Goal: Transaction & Acquisition: Subscribe to service/newsletter

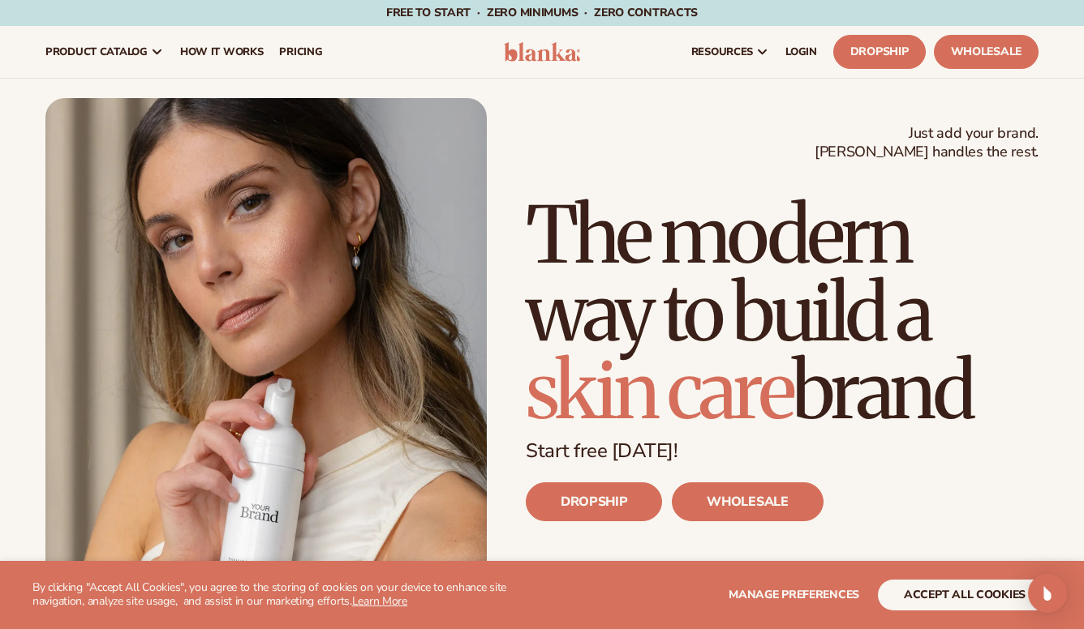
scroll to position [40, 0]
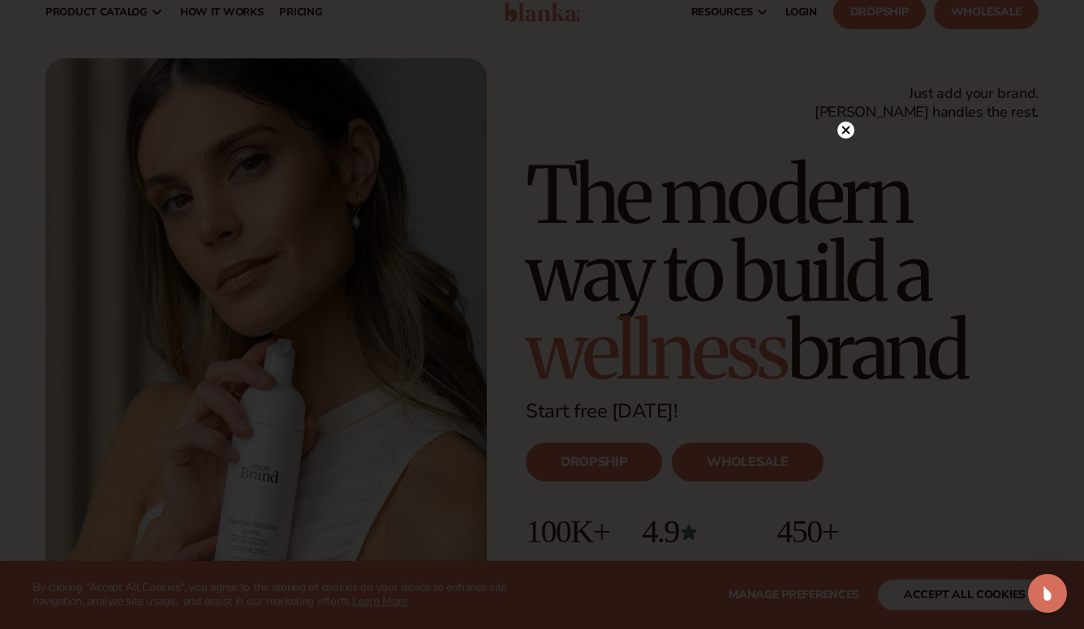
click at [934, 592] on div at bounding box center [542, 314] width 1084 height 629
click at [839, 132] on icon at bounding box center [838, 130] width 8 height 8
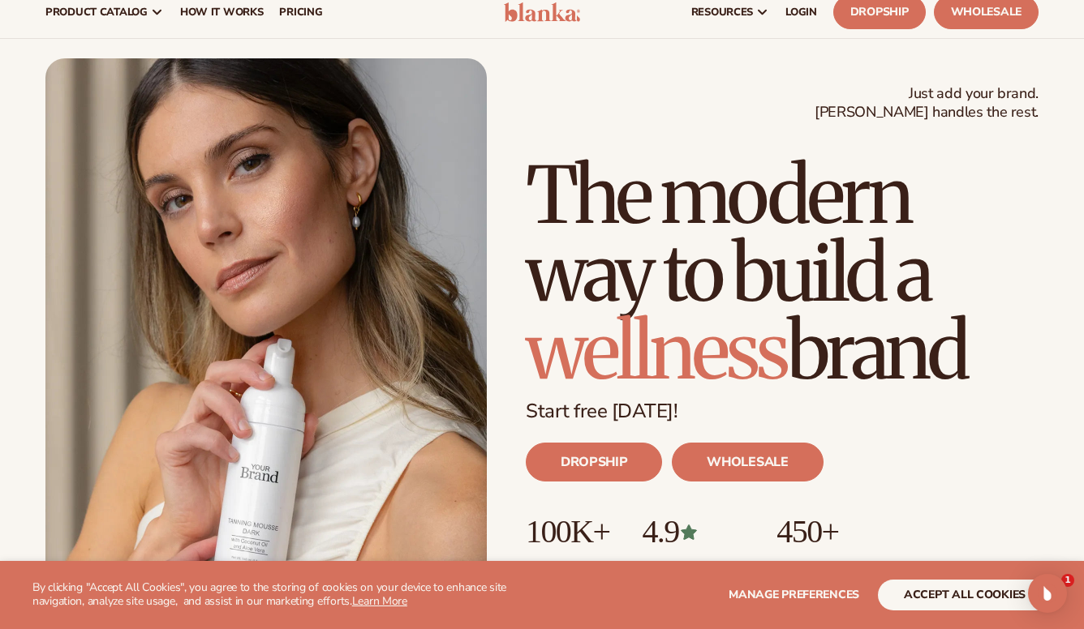
click at [935, 594] on button "accept all cookies" at bounding box center [965, 595] width 174 height 31
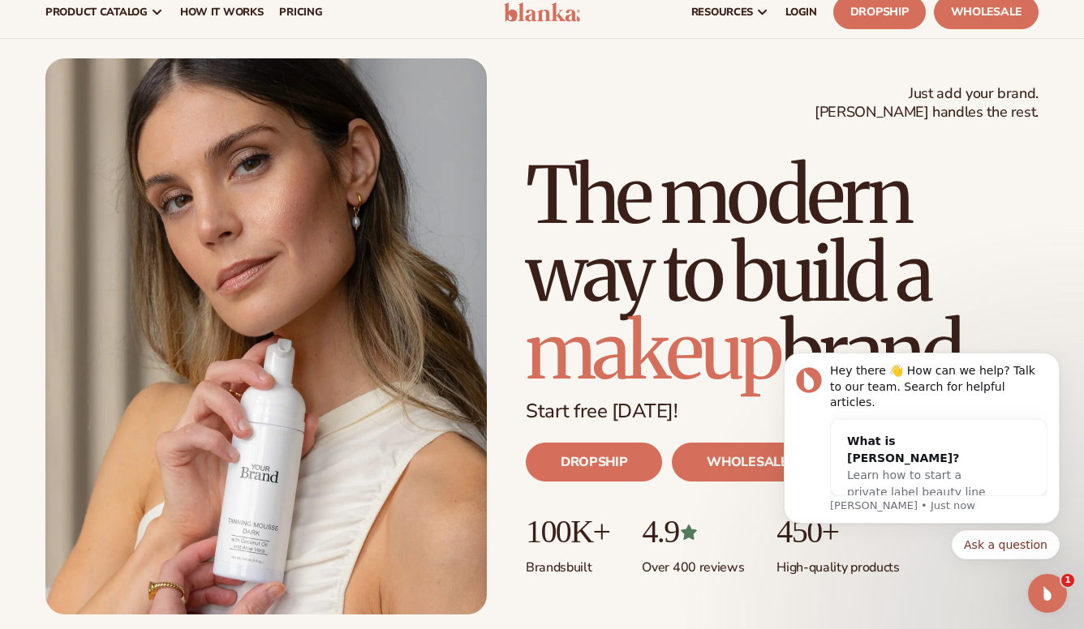
scroll to position [0, 0]
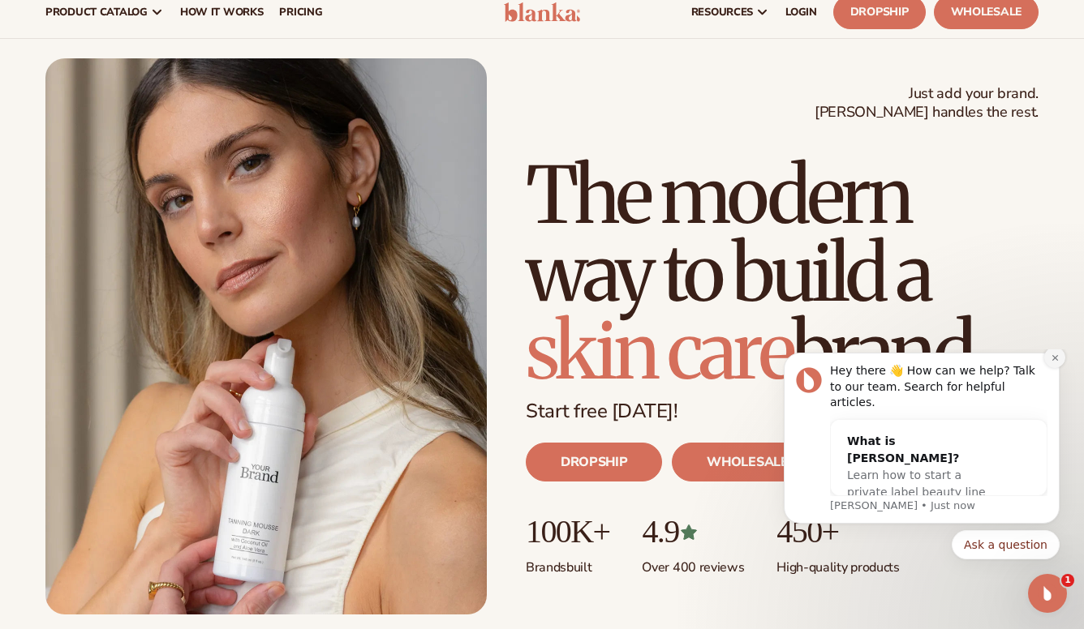
click at [1054, 363] on icon "Dismiss notification" at bounding box center [1054, 358] width 9 height 9
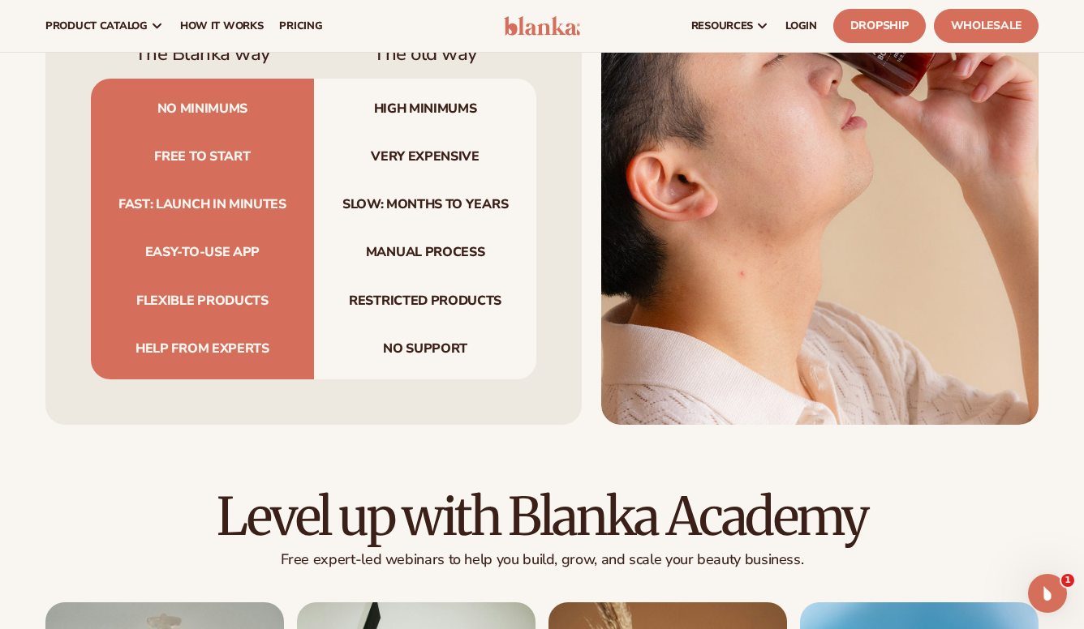
scroll to position [5119, 0]
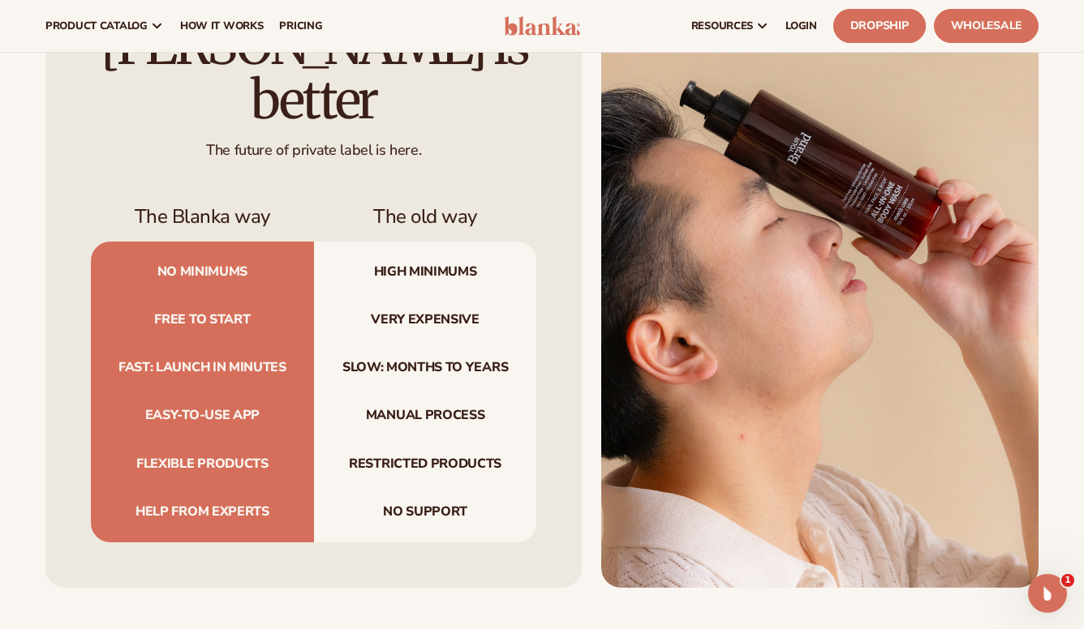
click at [870, 26] on link "Dropship" at bounding box center [879, 26] width 92 height 34
click at [981, 28] on link "Wholesale" at bounding box center [986, 26] width 105 height 34
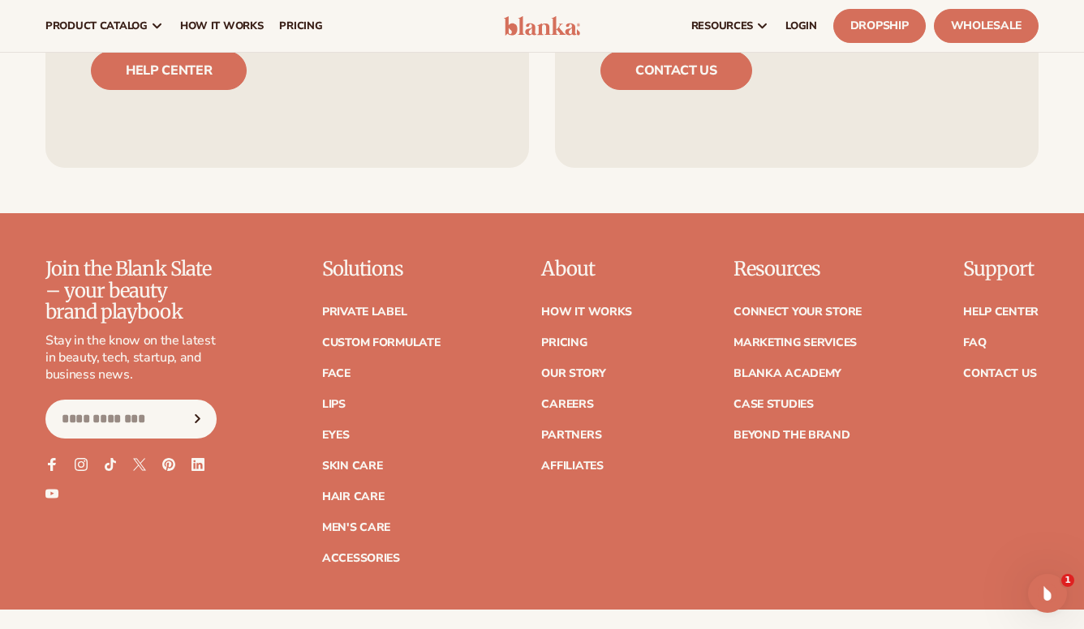
scroll to position [6514, 0]
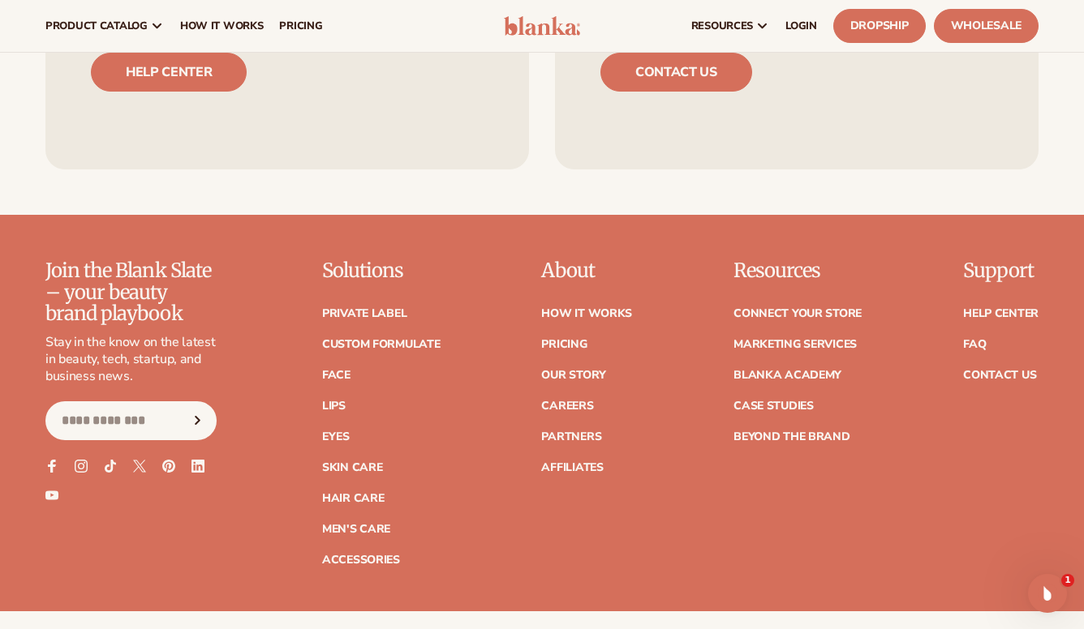
click at [565, 441] on div "About How It Works Pricing Our Story Careers Partners" at bounding box center [586, 412] width 91 height 305
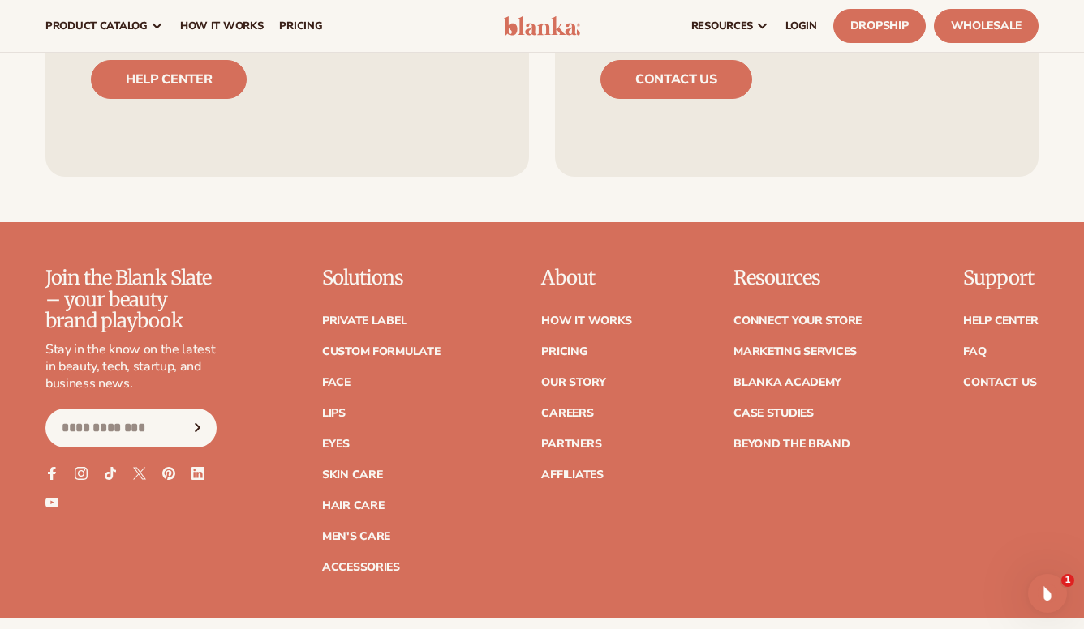
scroll to position [6507, 0]
click at [585, 316] on link "How It Works" at bounding box center [586, 321] width 91 height 11
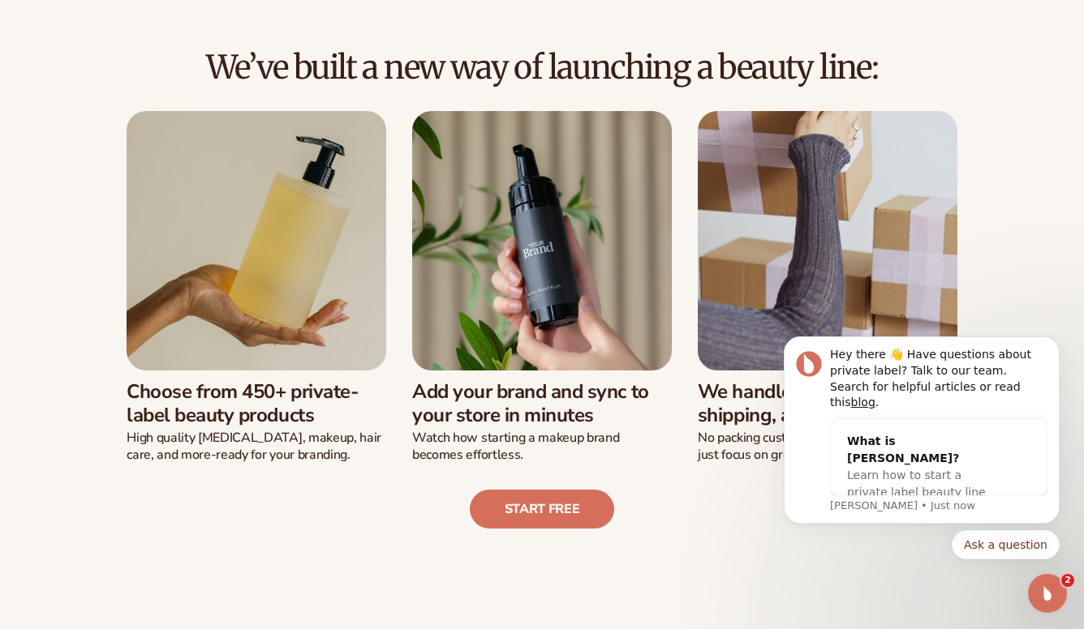
scroll to position [400, 0]
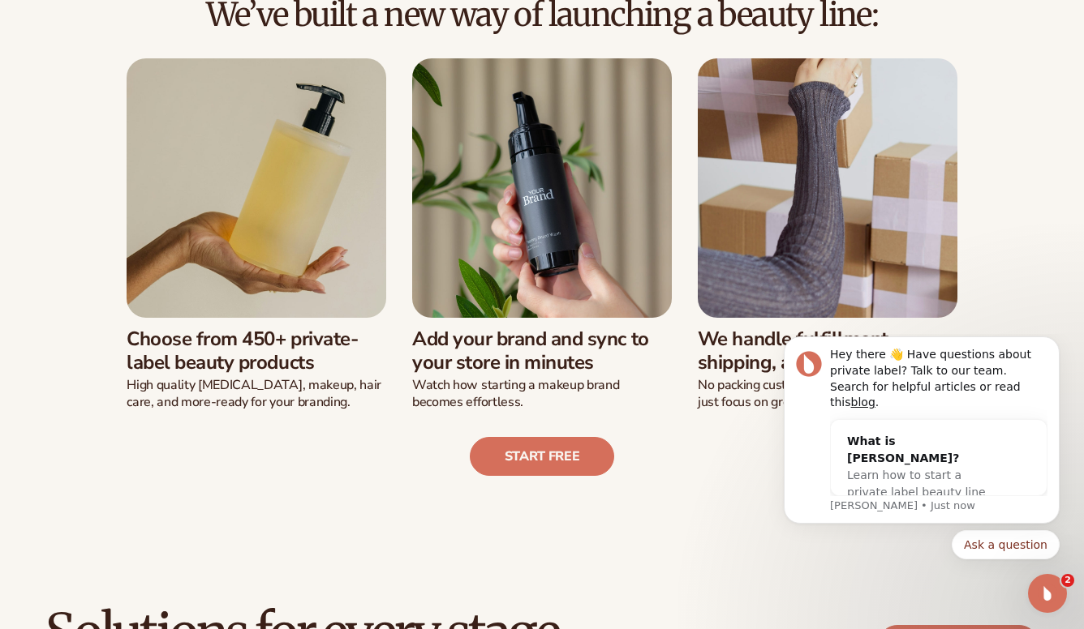
drag, startPoint x: 980, startPoint y: 234, endPoint x: 978, endPoint y: 191, distance: 43.0
click at [977, 195] on div "Choose from 450+ private-label beauty products High quality [MEDICAL_DATA], mak…" at bounding box center [541, 234] width 895 height 353
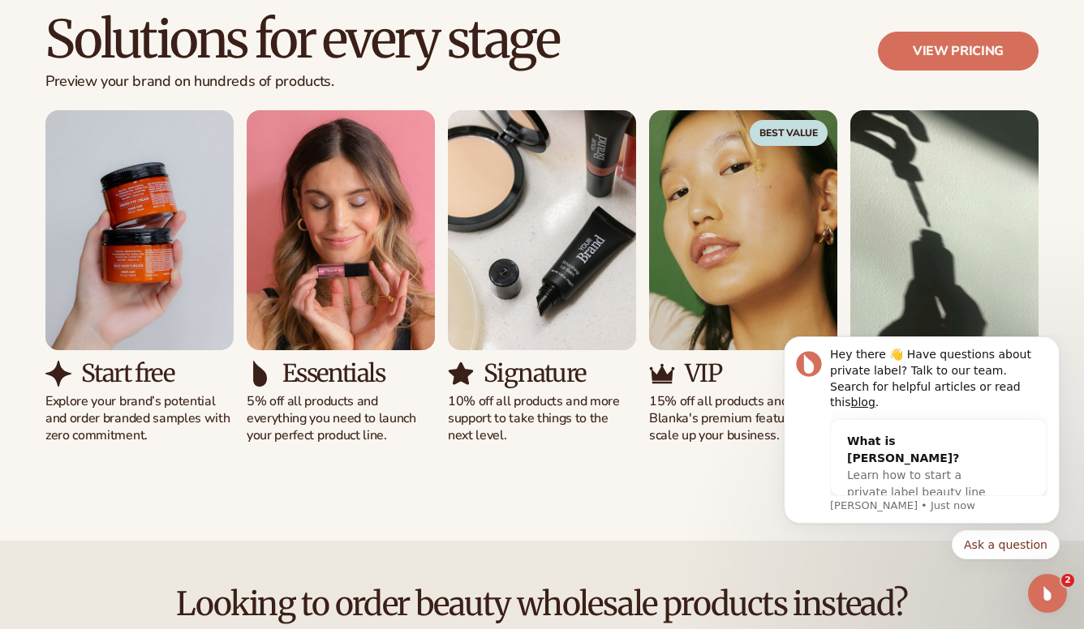
scroll to position [994, 0]
click at [965, 235] on img "5 / 5" at bounding box center [944, 230] width 188 height 240
click at [960, 238] on img "5 / 5" at bounding box center [944, 230] width 188 height 240
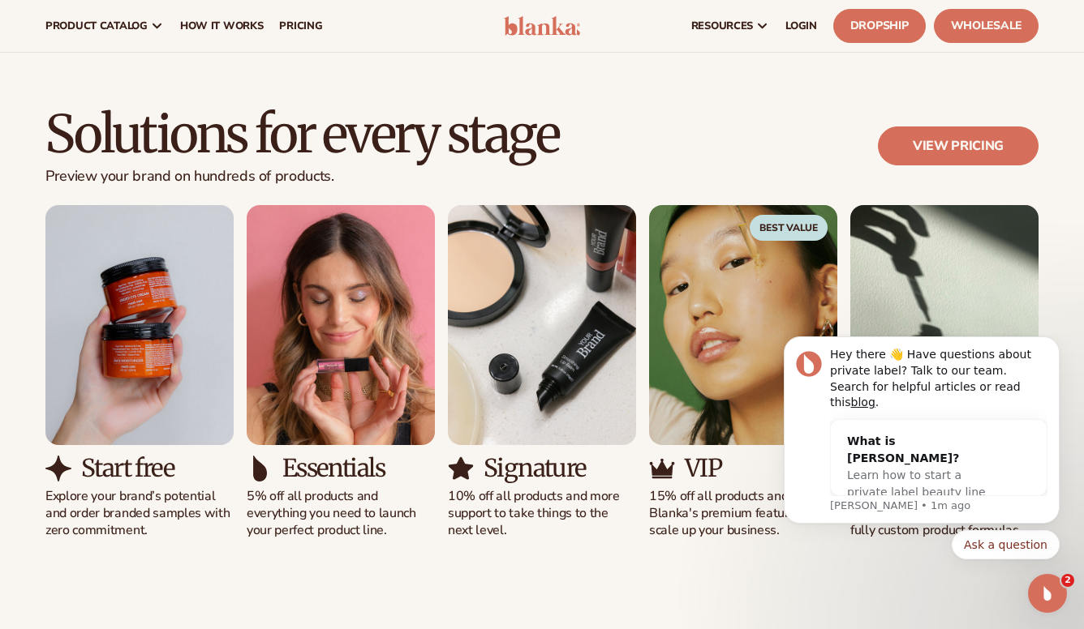
scroll to position [898, 0]
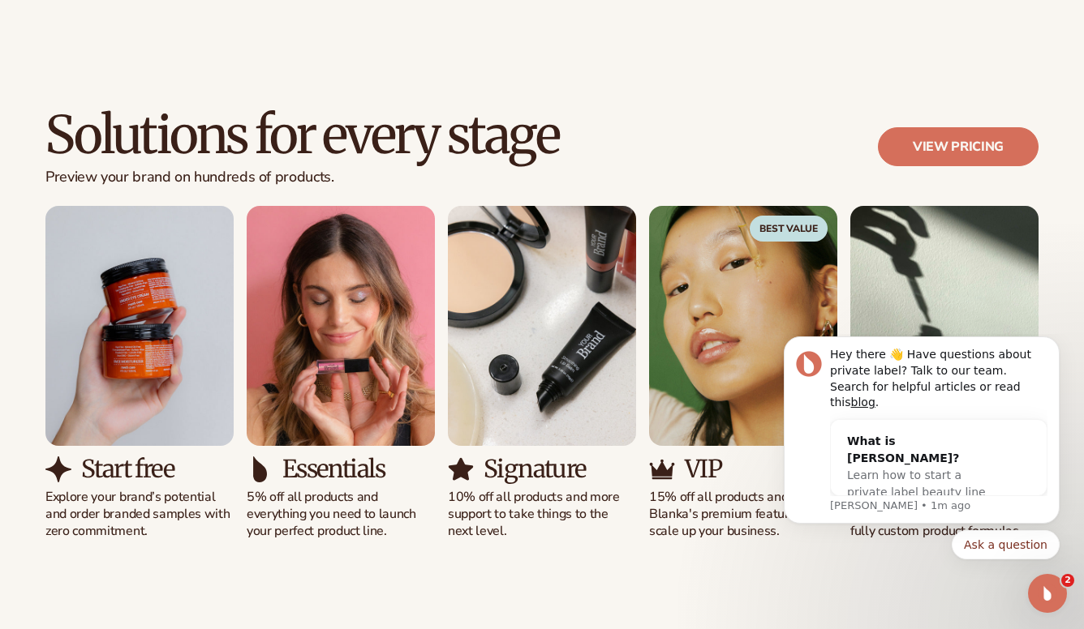
click at [62, 379] on img "1 / 5" at bounding box center [139, 326] width 188 height 240
click at [153, 421] on img "1 / 5" at bounding box center [139, 326] width 188 height 240
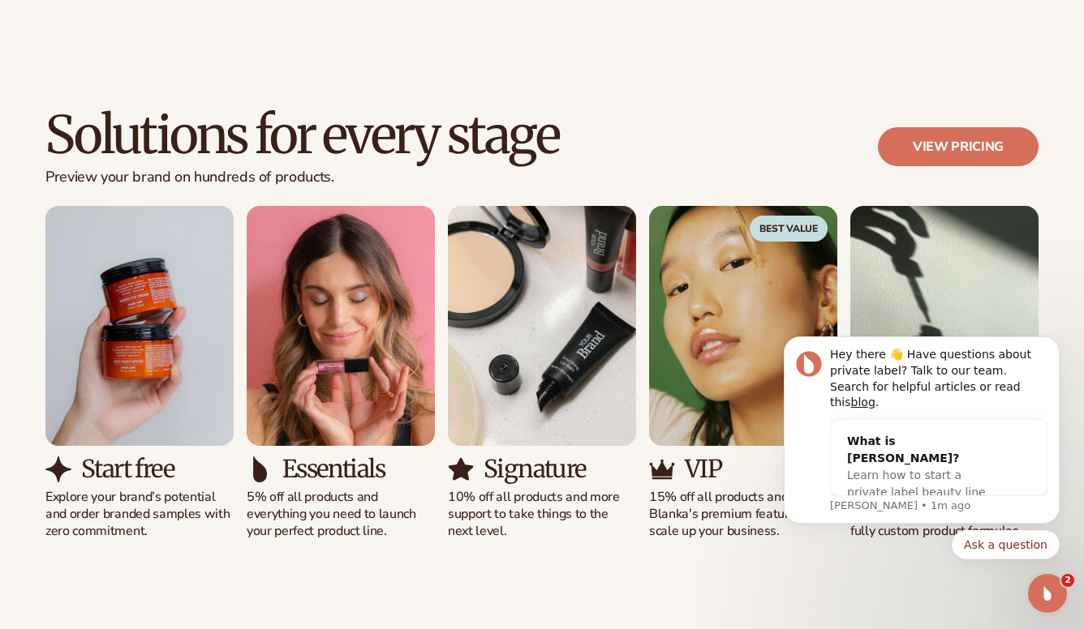
click at [153, 421] on img "1 / 5" at bounding box center [139, 326] width 188 height 240
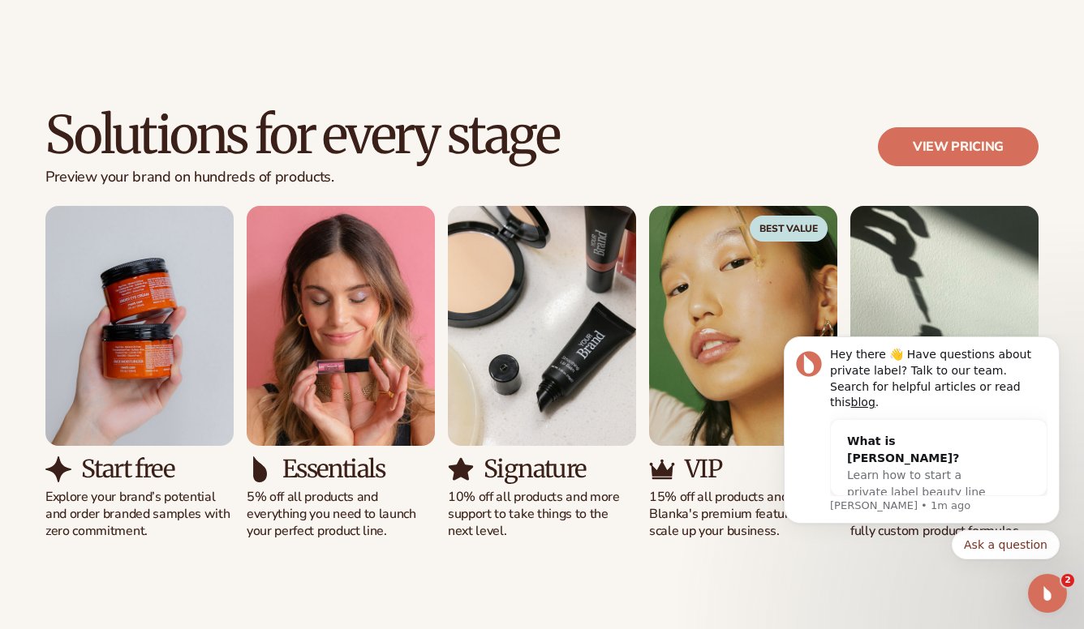
click at [153, 421] on img "1 / 5" at bounding box center [139, 326] width 188 height 240
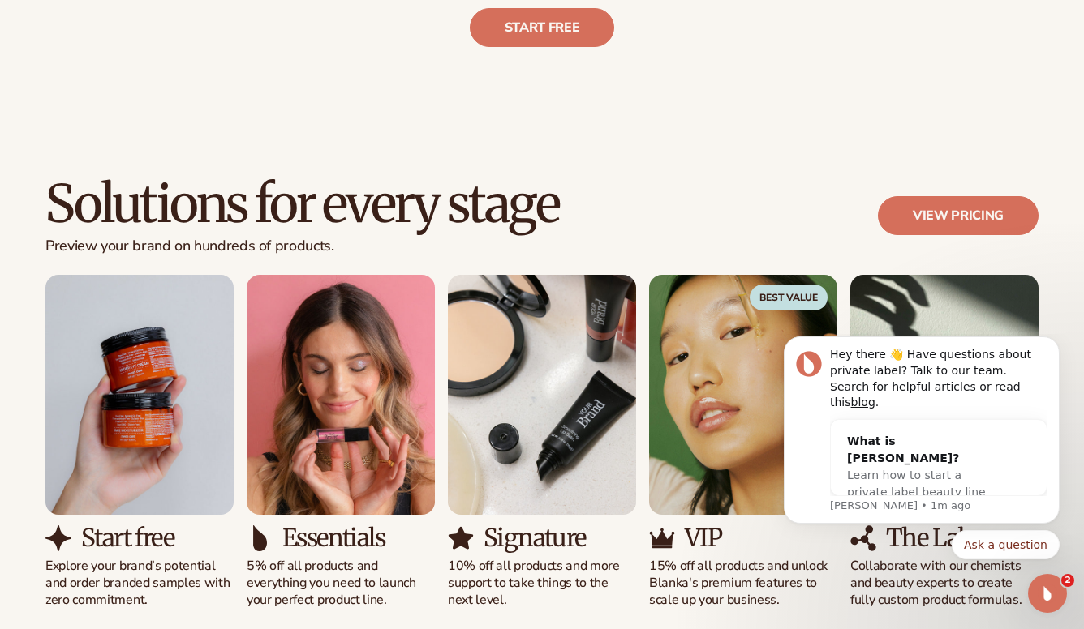
scroll to position [830, 0]
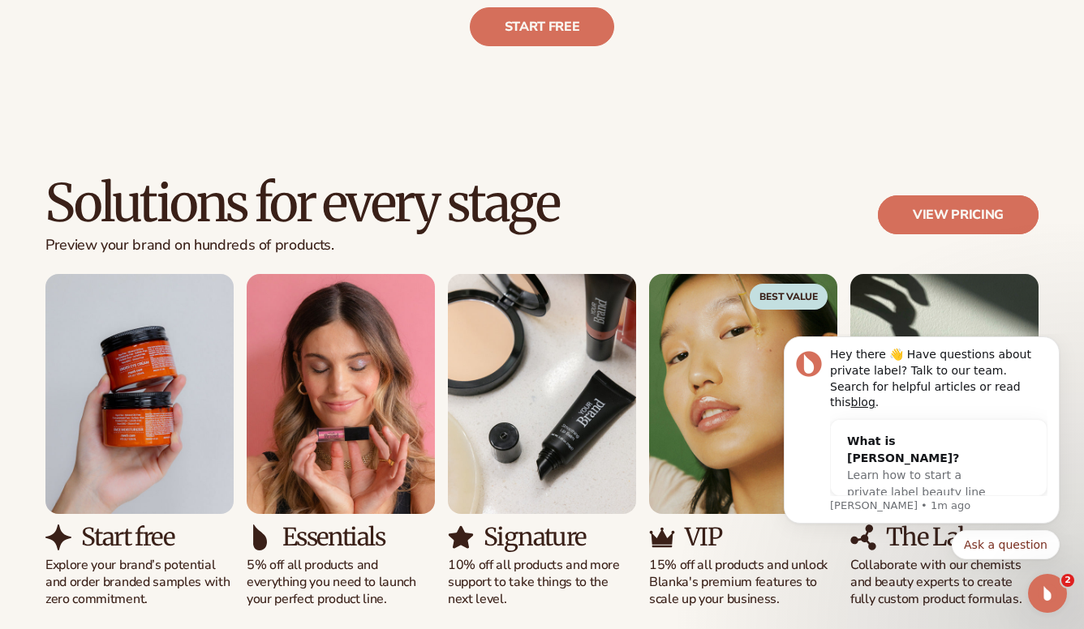
click at [996, 202] on link "View pricing" at bounding box center [958, 214] width 161 height 39
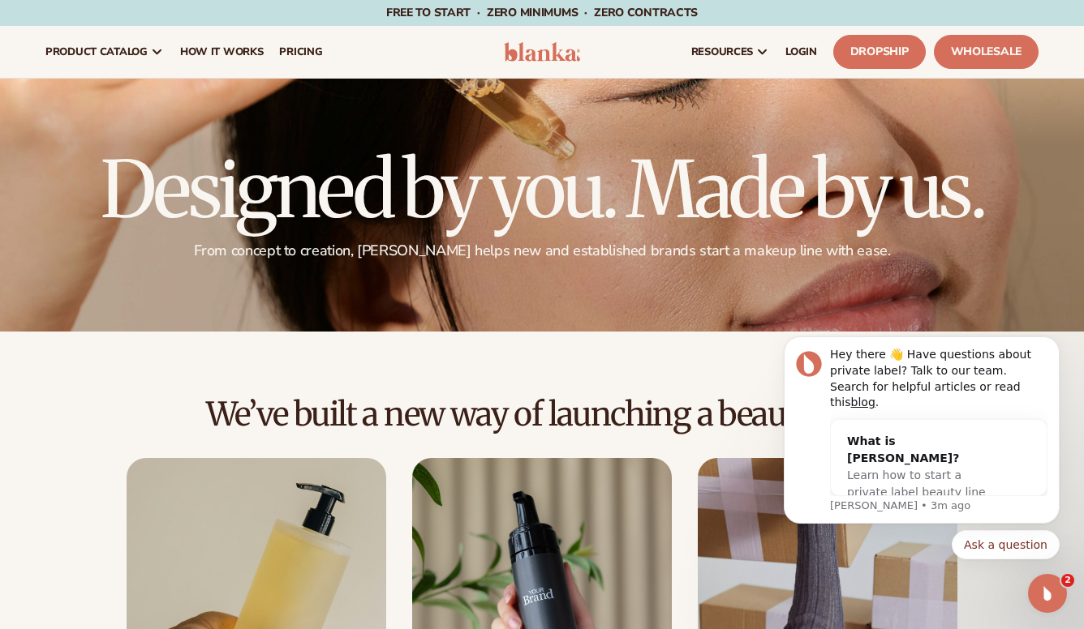
scroll to position [0, 0]
click at [298, 49] on span "pricing" at bounding box center [300, 51] width 43 height 13
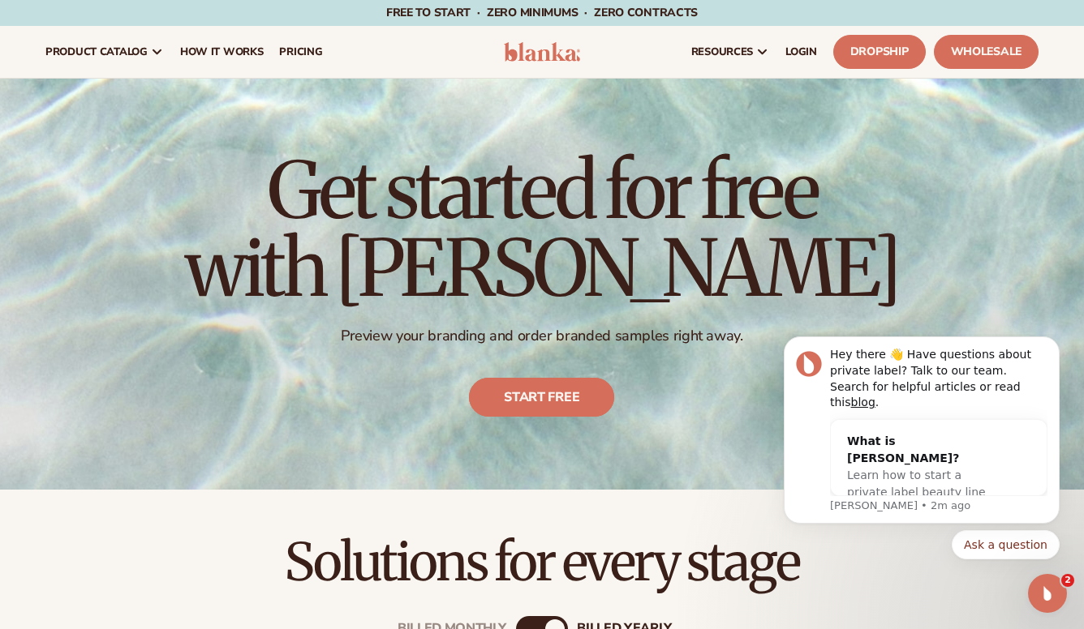
click at [540, 401] on link "Start free" at bounding box center [542, 397] width 145 height 39
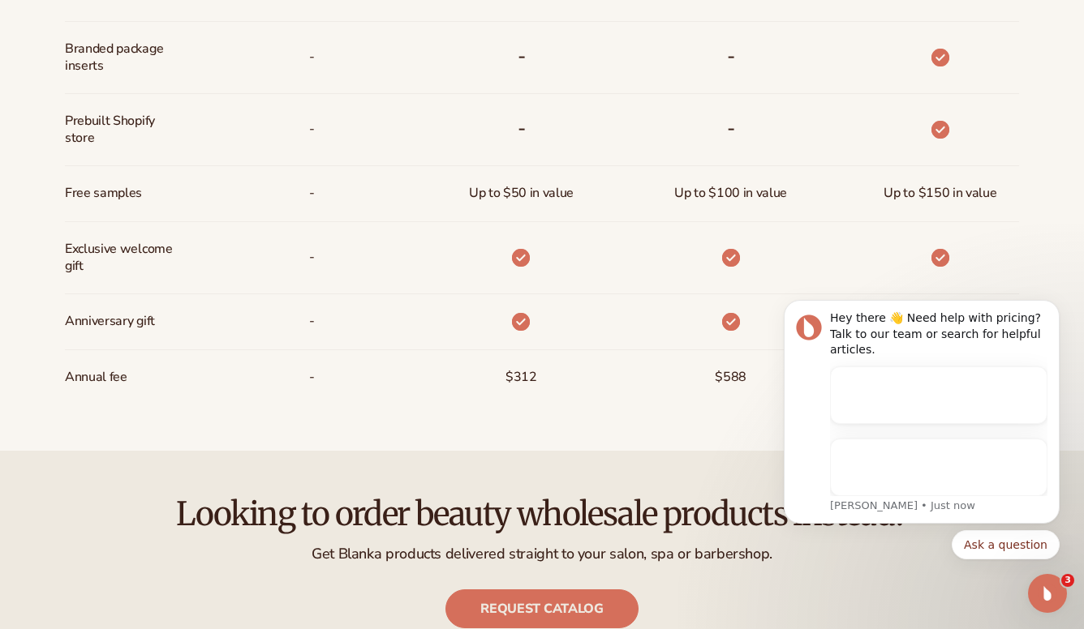
scroll to position [1232, 0]
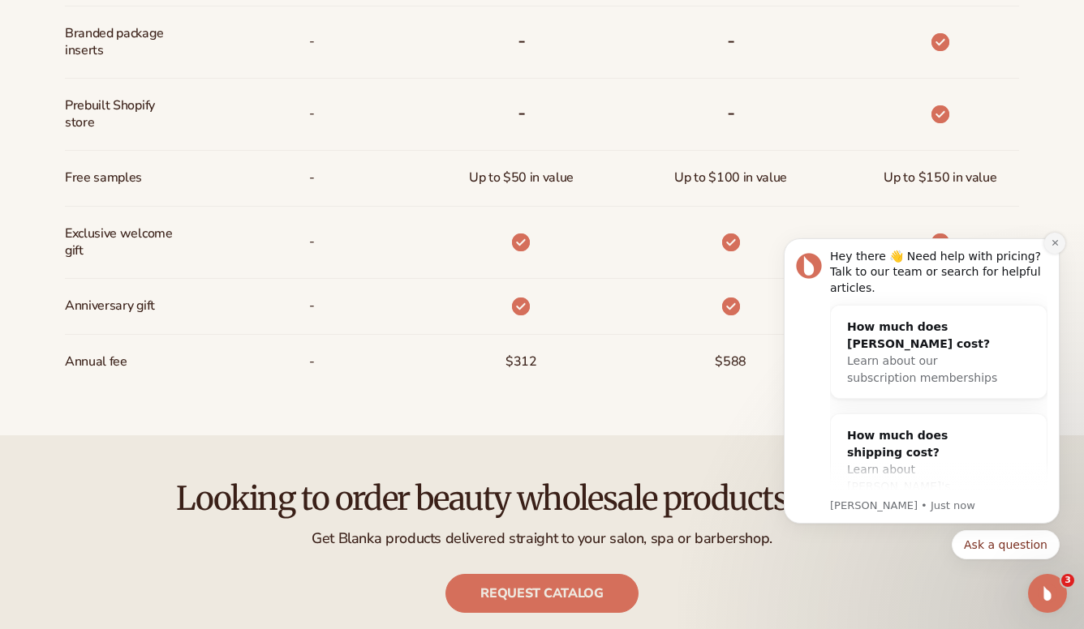
click at [1060, 239] on button "Dismiss notification" at bounding box center [1054, 243] width 21 height 21
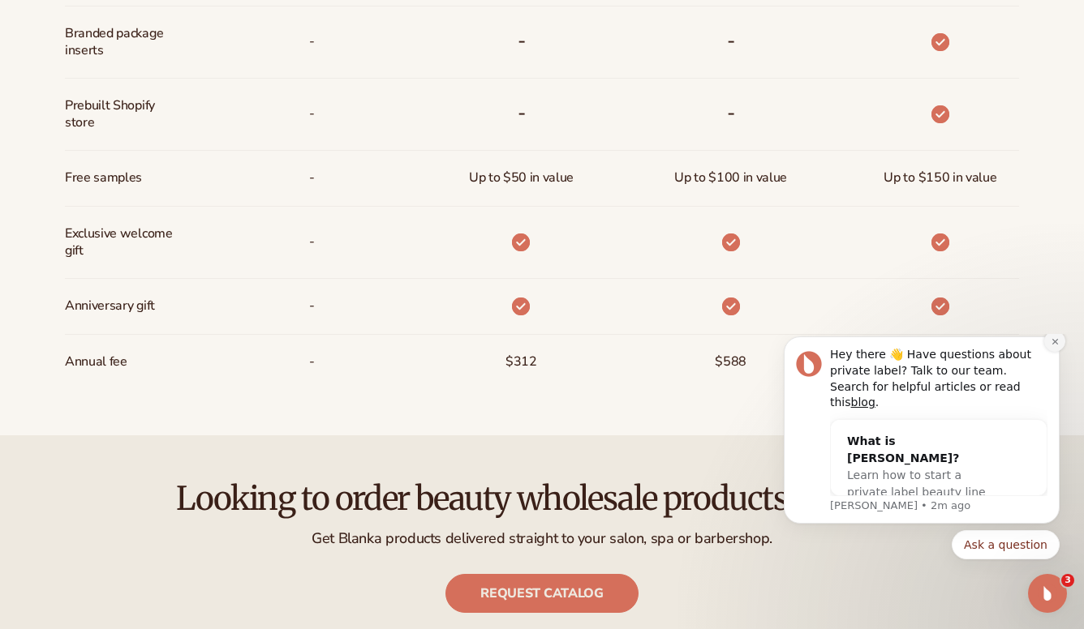
click at [1052, 346] on icon "Dismiss notification" at bounding box center [1054, 341] width 9 height 9
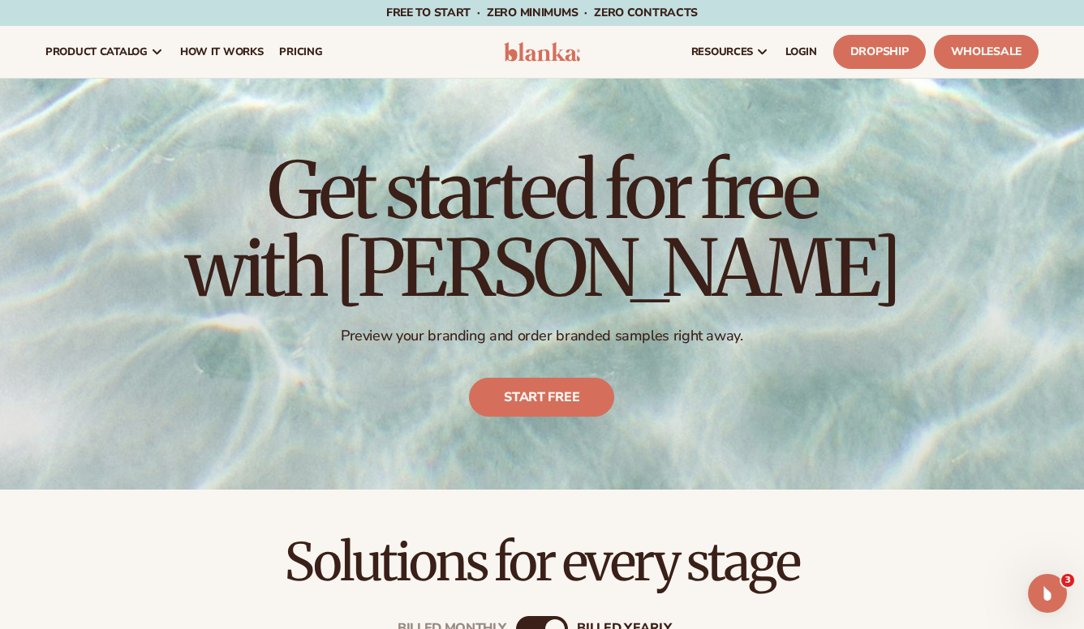
scroll to position [0, 0]
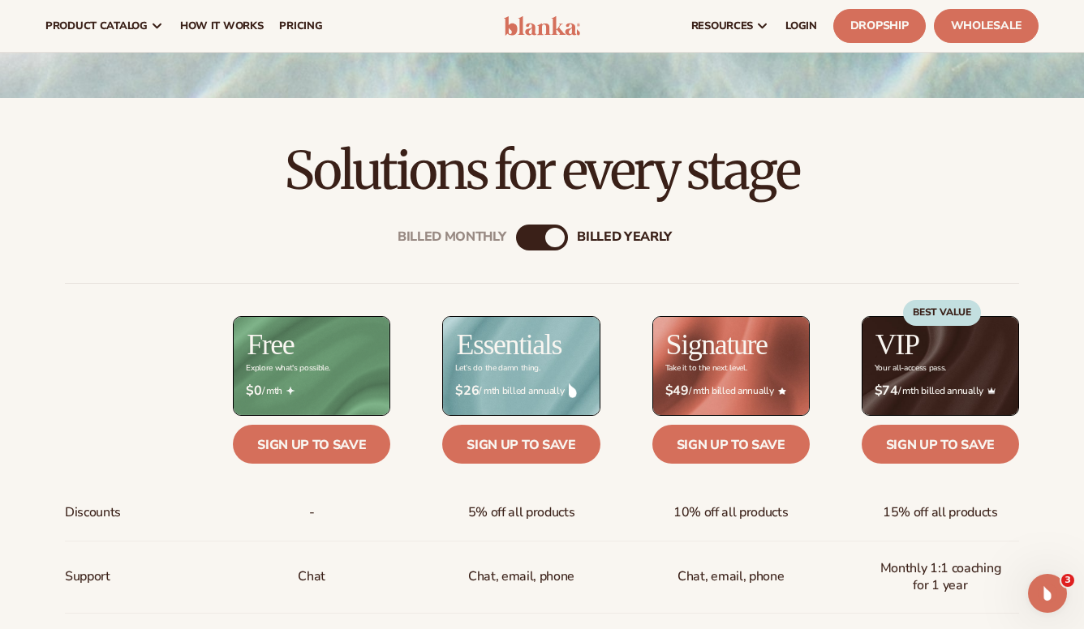
scroll to position [391, 0]
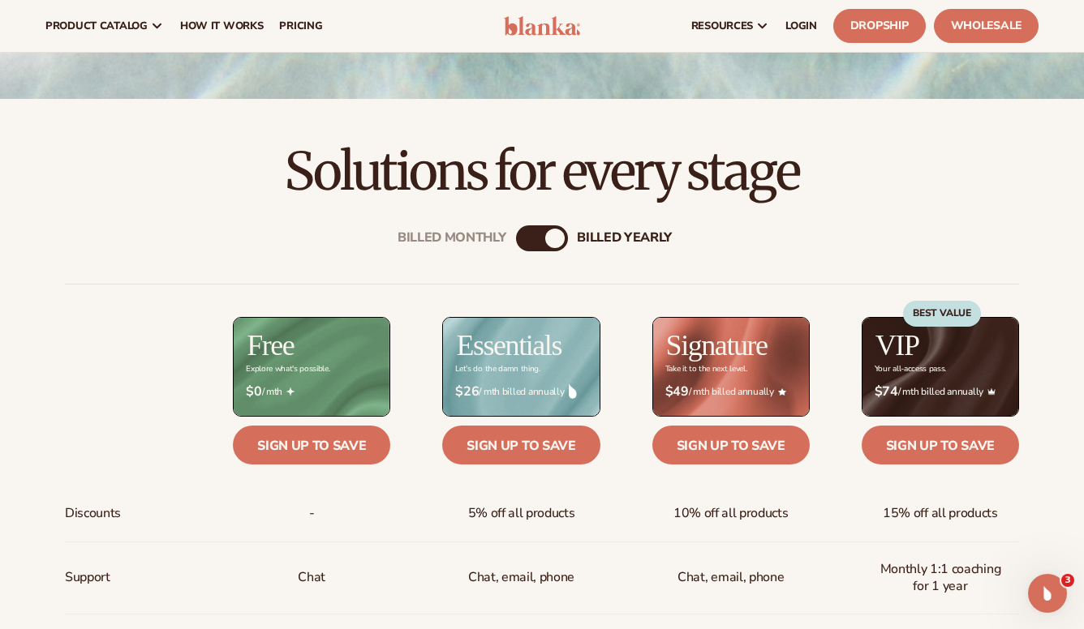
click at [538, 238] on div "Billed Monthly billed Yearly" at bounding box center [542, 238] width 52 height 26
drag, startPoint x: 553, startPoint y: 237, endPoint x: 529, endPoint y: 237, distance: 24.3
click at [529, 237] on div "Billed Monthly billed Yearly" at bounding box center [542, 238] width 52 height 26
click at [529, 237] on div "Billed Monthly" at bounding box center [525, 238] width 19 height 19
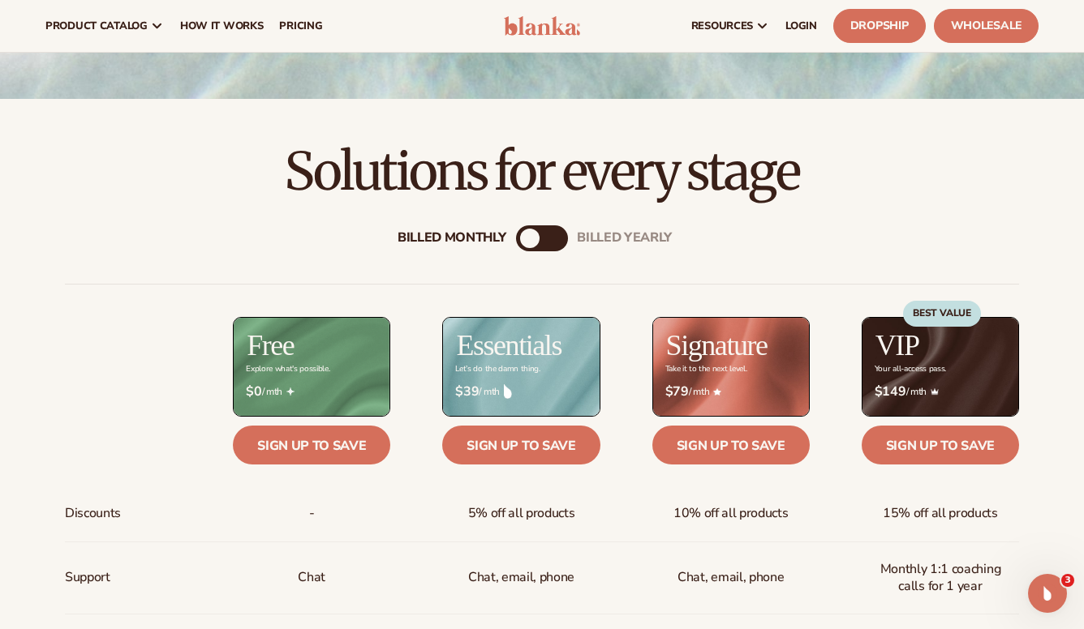
click at [554, 232] on div "billed Yearly" at bounding box center [557, 238] width 19 height 19
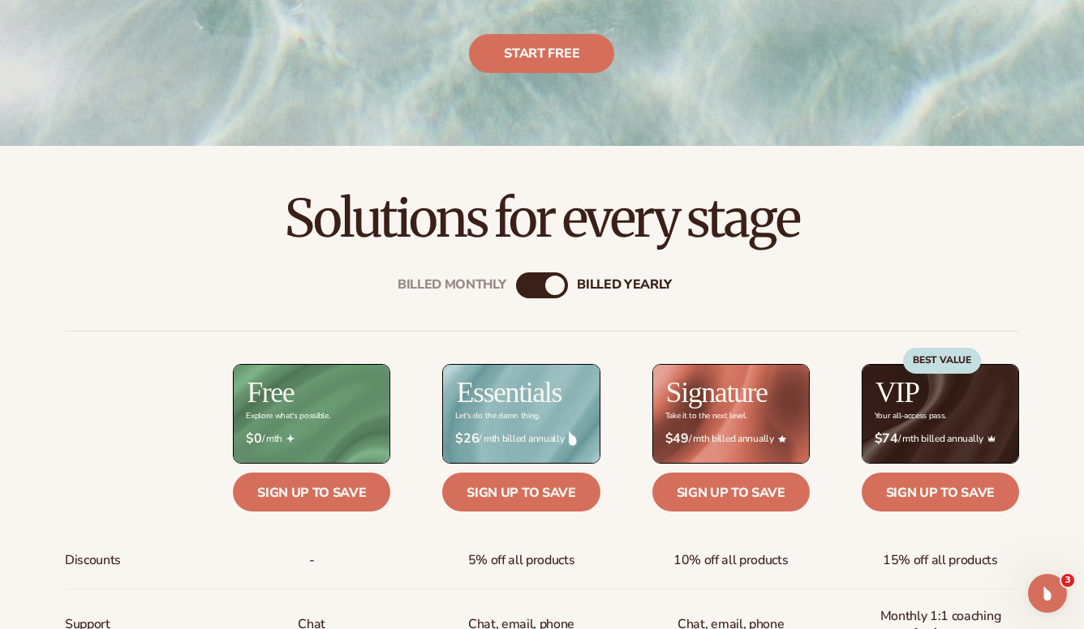
scroll to position [350, 0]
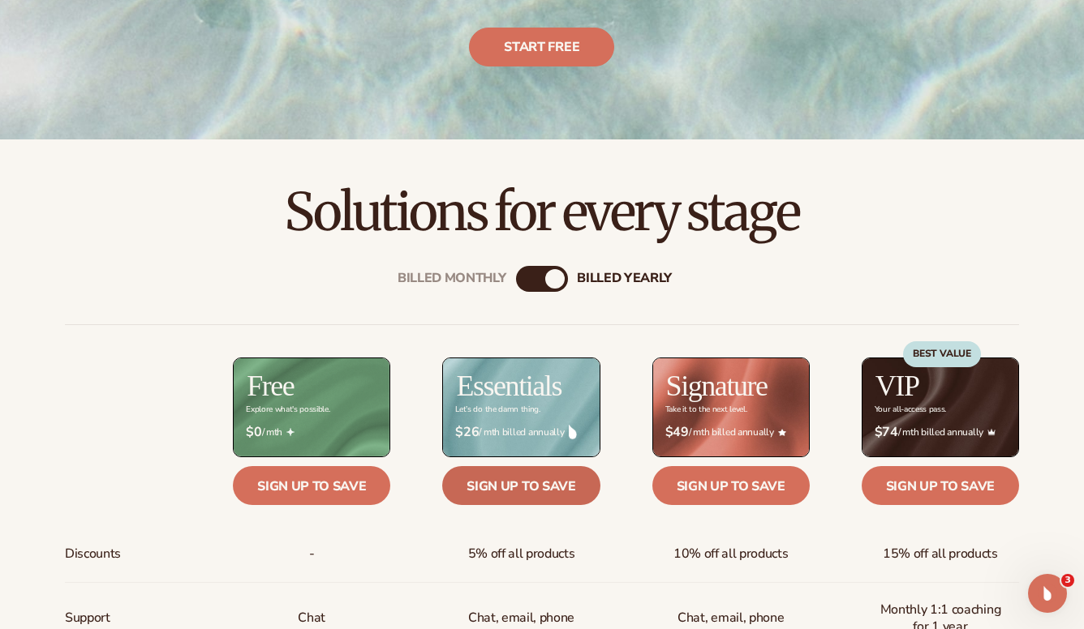
click at [510, 489] on link "Sign up to save" at bounding box center [520, 485] width 157 height 39
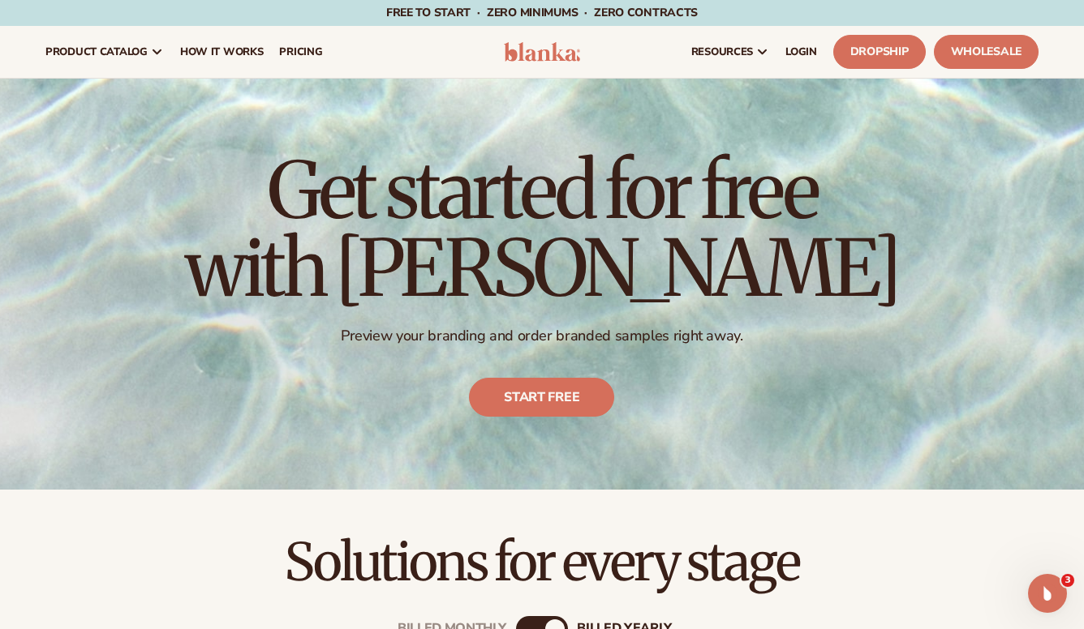
scroll to position [0, 0]
click at [802, 52] on span "LOGIN" at bounding box center [801, 51] width 32 height 13
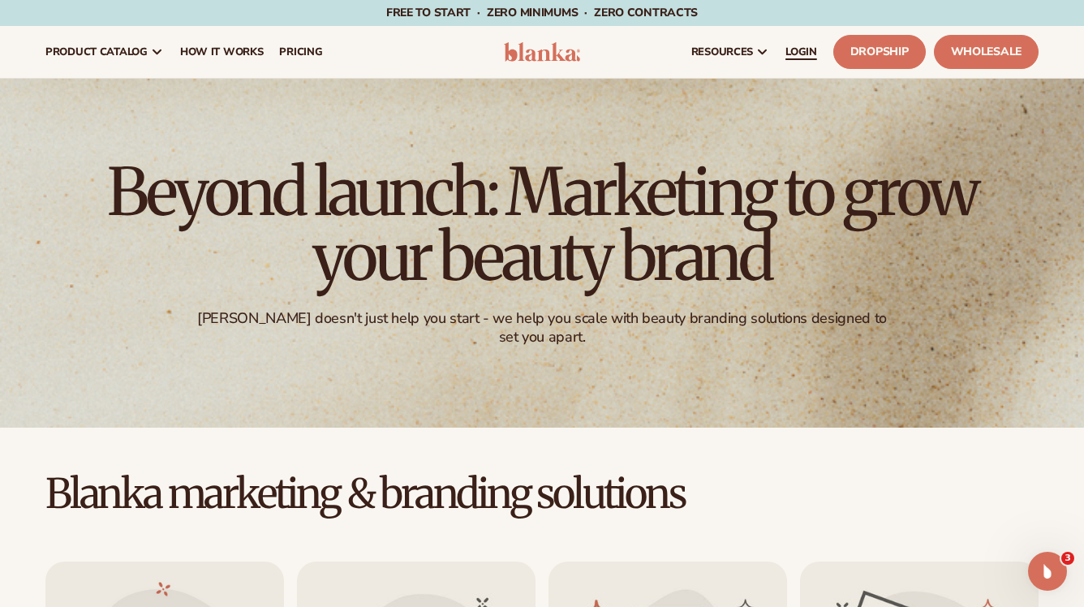
click at [797, 44] on link "LOGIN" at bounding box center [801, 52] width 48 height 52
click at [298, 52] on span "pricing" at bounding box center [300, 51] width 43 height 13
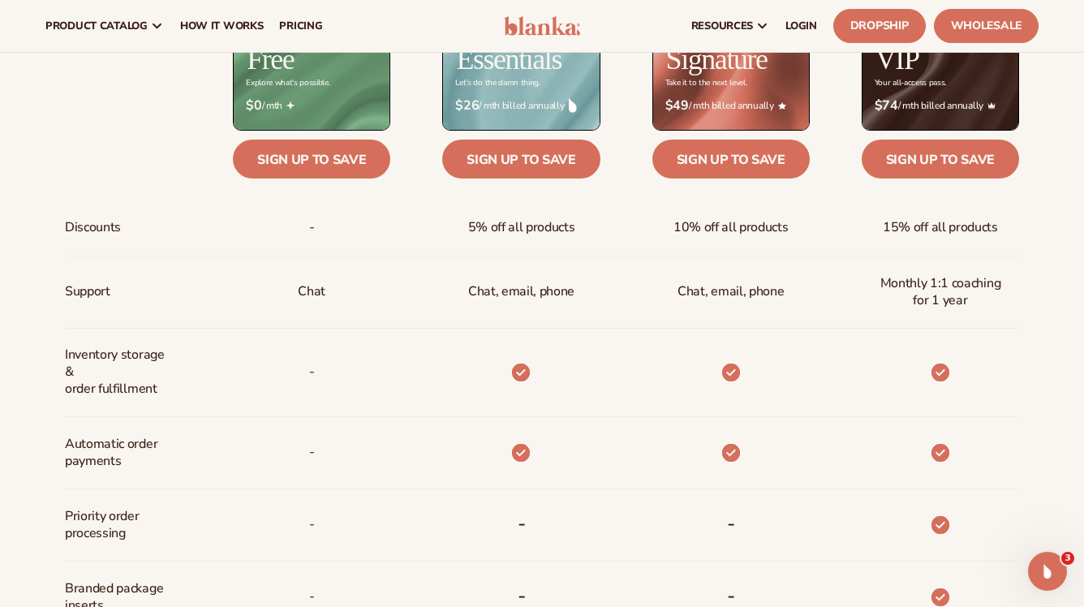
scroll to position [672, 0]
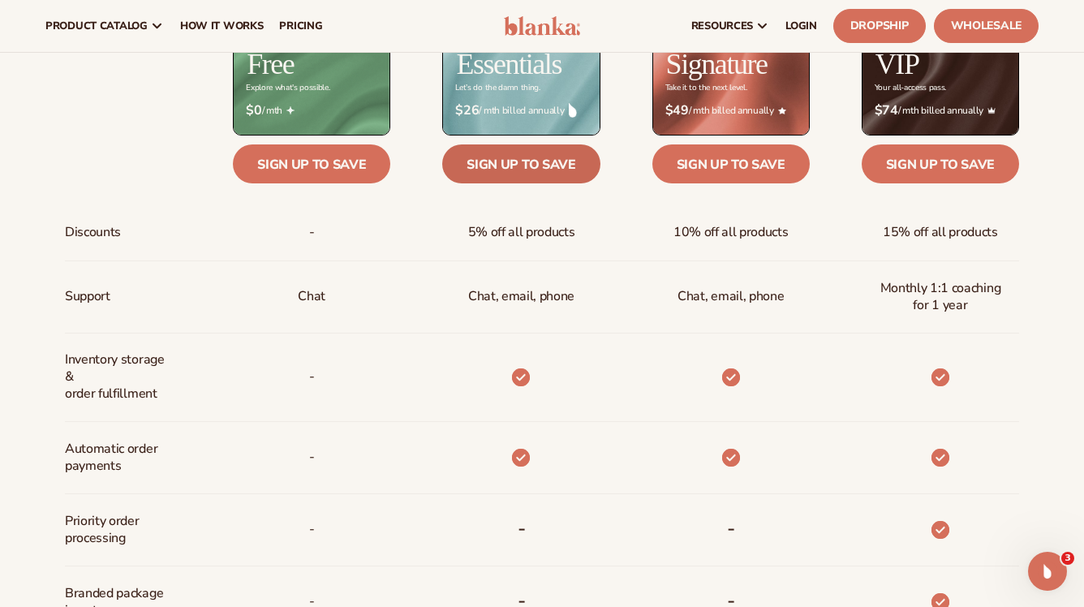
click at [522, 163] on link "Sign up to save" at bounding box center [520, 163] width 157 height 39
